Goal: Task Accomplishment & Management: Manage account settings

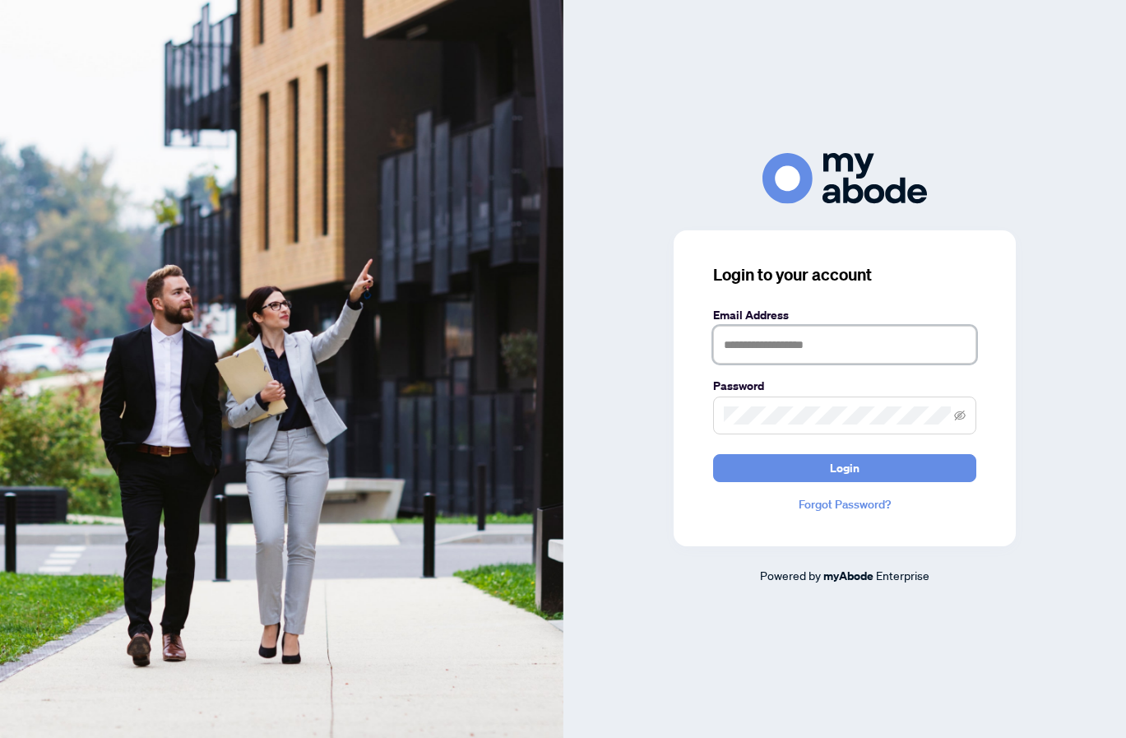
type input "**********"
click at [844, 467] on button "Login" at bounding box center [844, 468] width 263 height 28
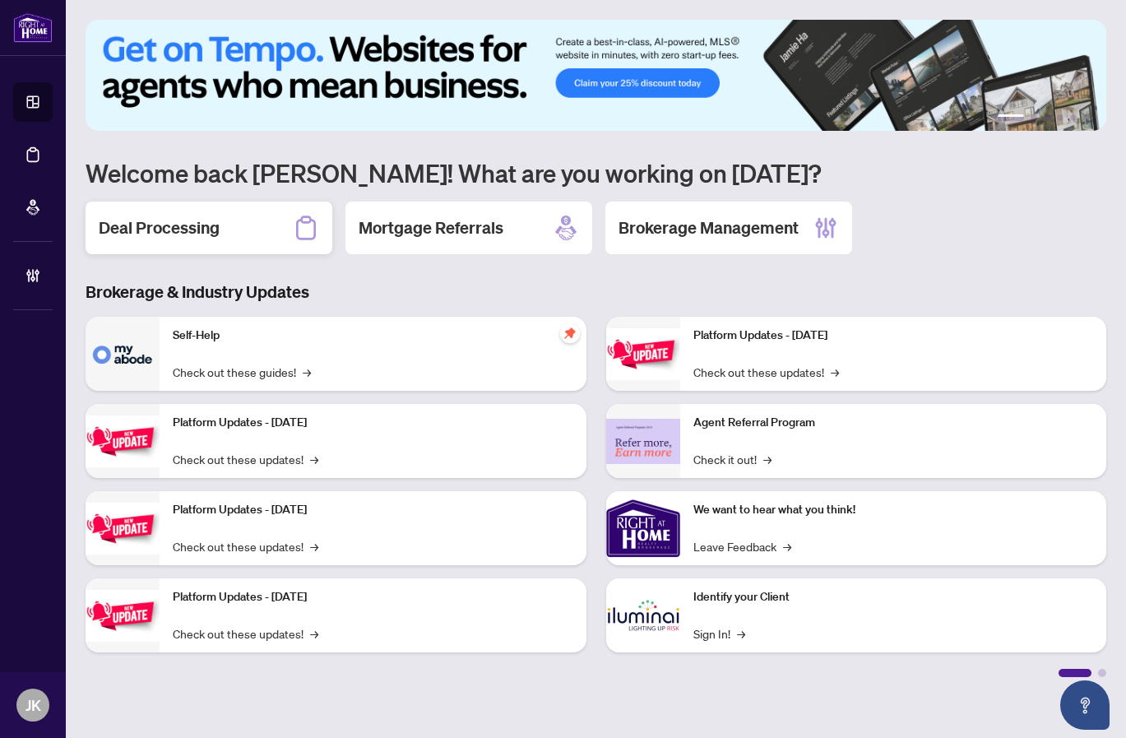
click at [234, 238] on div "Deal Processing" at bounding box center [209, 227] width 247 height 53
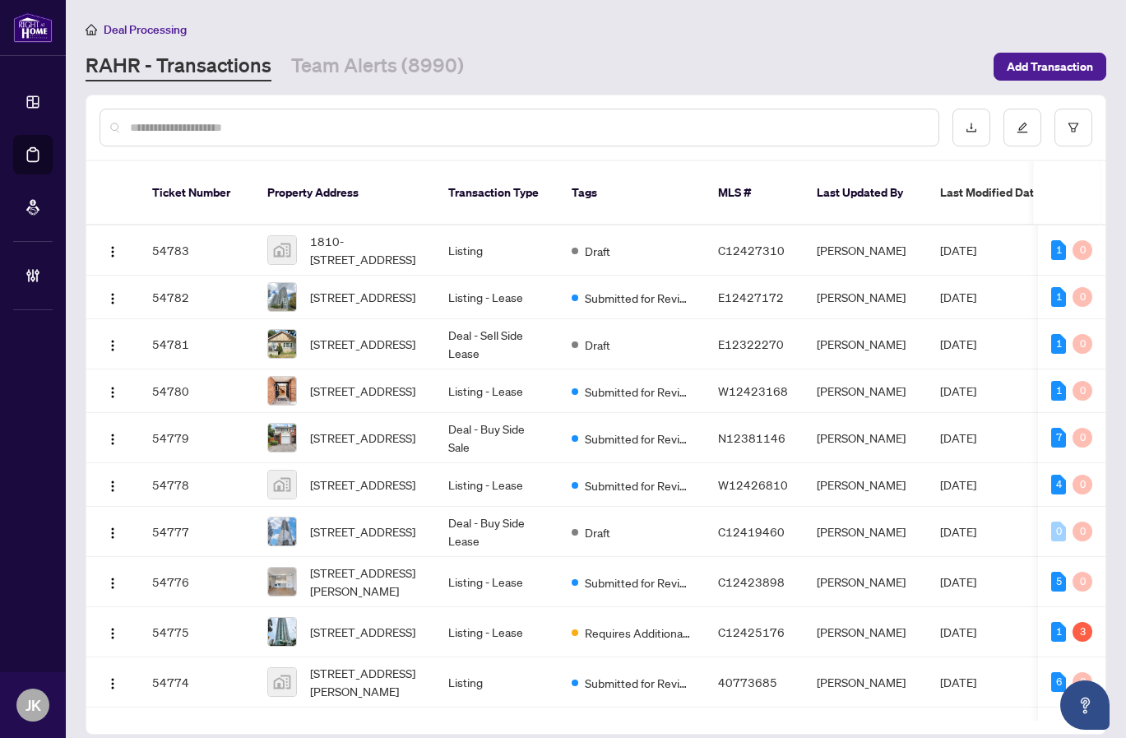
click at [233, 132] on input "text" at bounding box center [527, 127] width 795 height 18
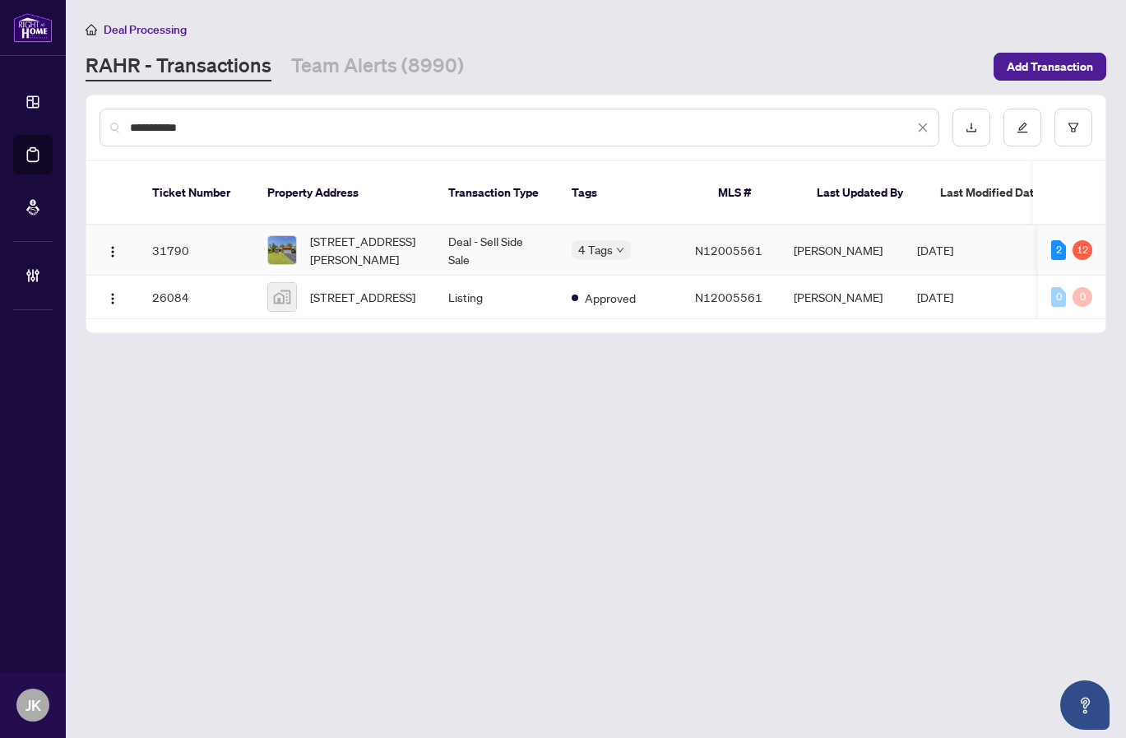
type input "**********"
click at [307, 232] on div "[STREET_ADDRESS][PERSON_NAME]" at bounding box center [344, 250] width 155 height 36
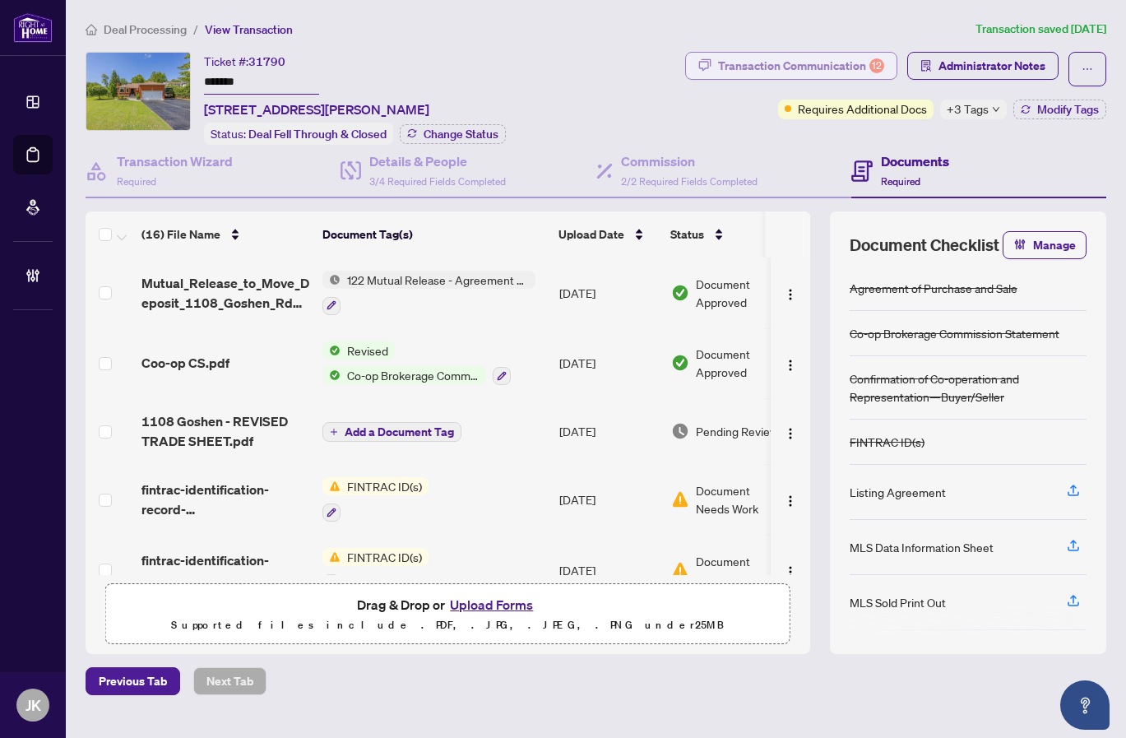
click at [848, 68] on div "Transaction Communication 12" at bounding box center [801, 66] width 166 height 26
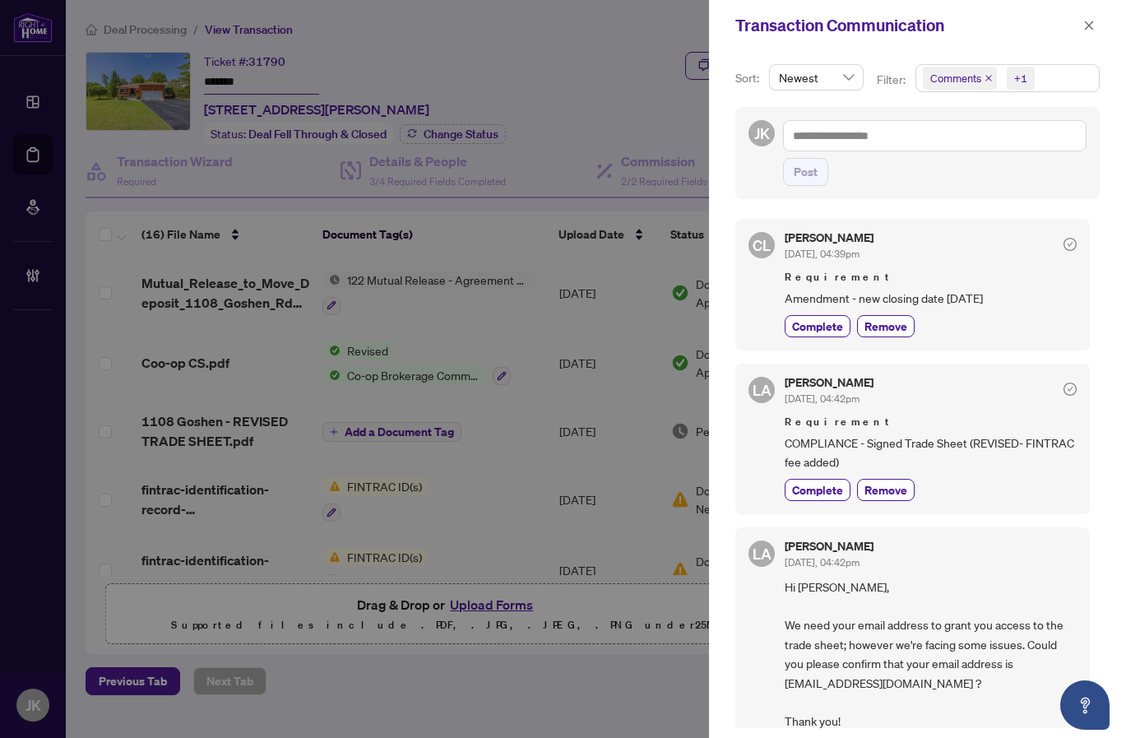
click at [984, 79] on icon "close" at bounding box center [988, 78] width 8 height 8
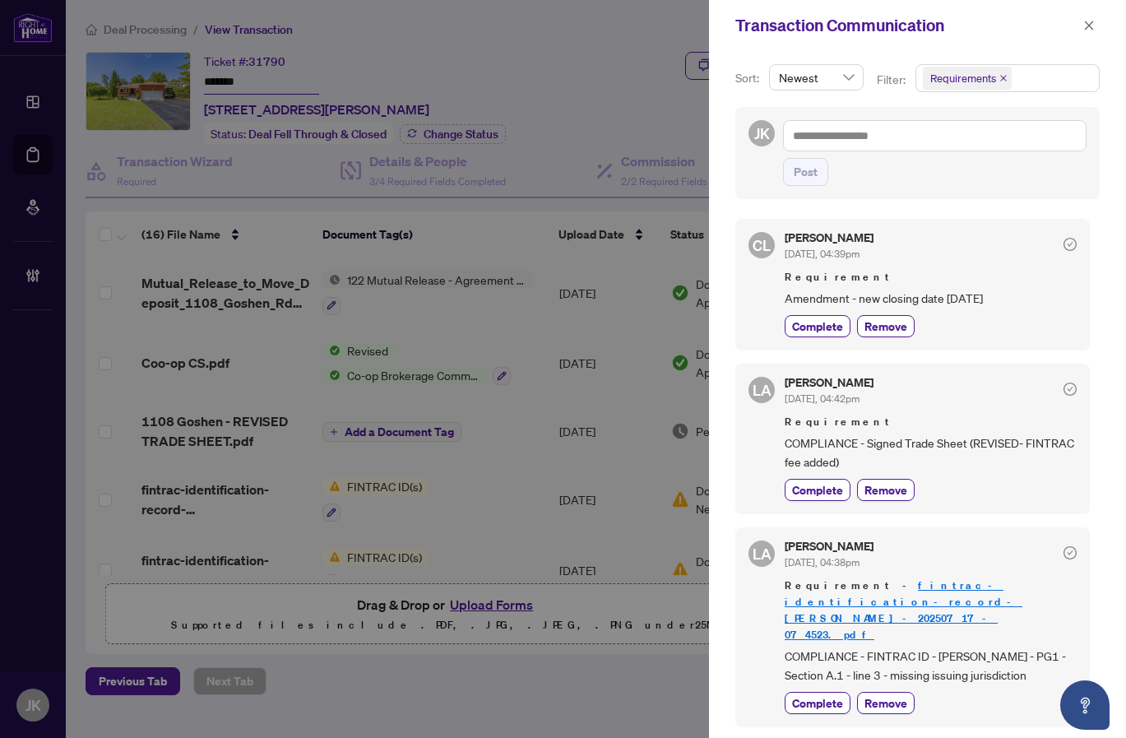
click at [1001, 76] on icon "close" at bounding box center [1003, 78] width 8 height 8
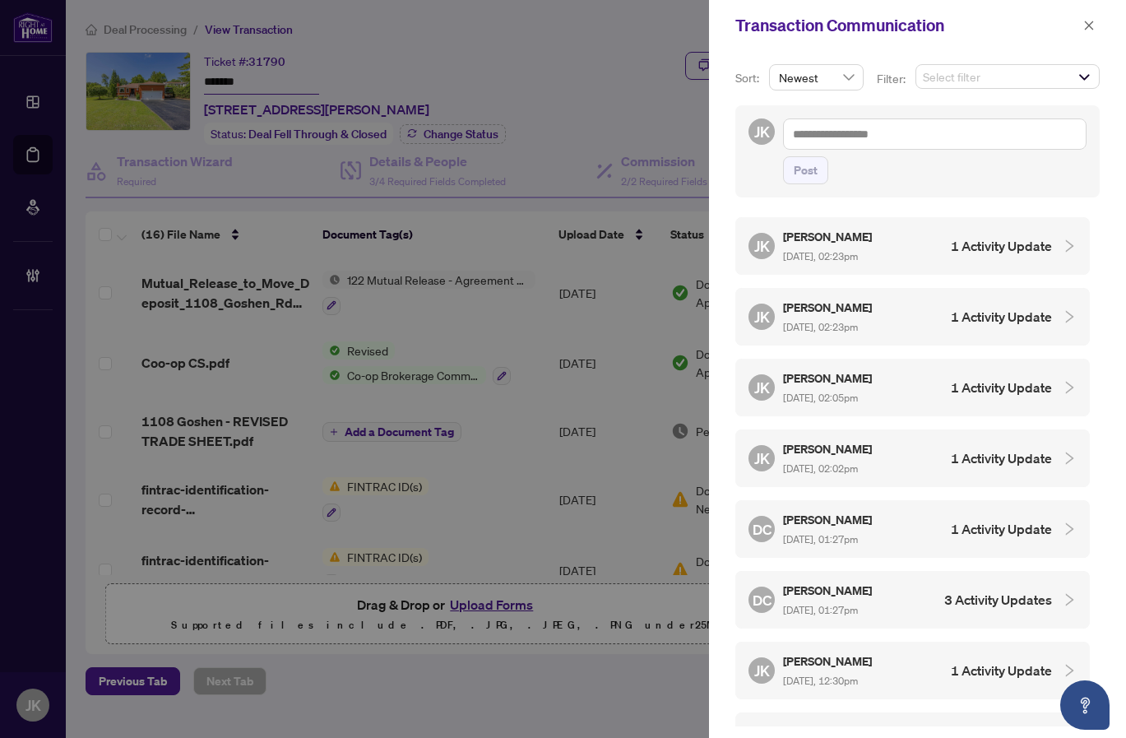
click at [627, 47] on div at bounding box center [563, 369] width 1126 height 738
click at [1086, 25] on icon "close" at bounding box center [1089, 26] width 12 height 12
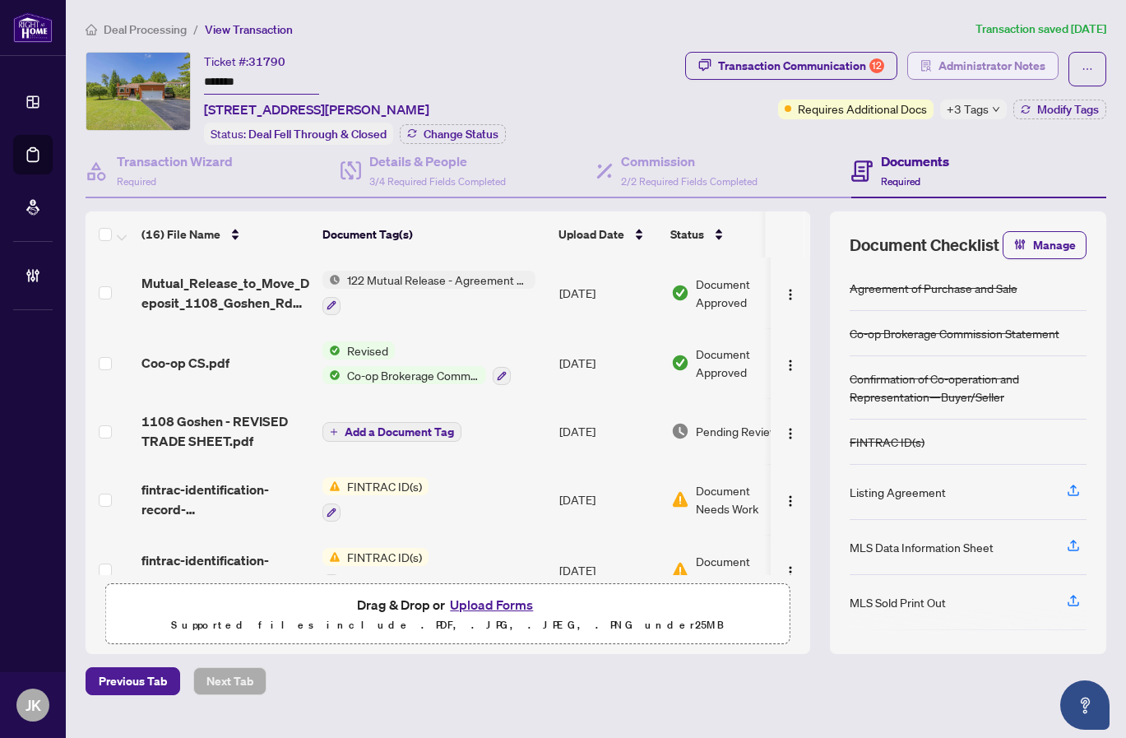
click at [986, 67] on span "Administrator Notes" at bounding box center [991, 66] width 107 height 26
